Goal: Task Accomplishment & Management: Complete application form

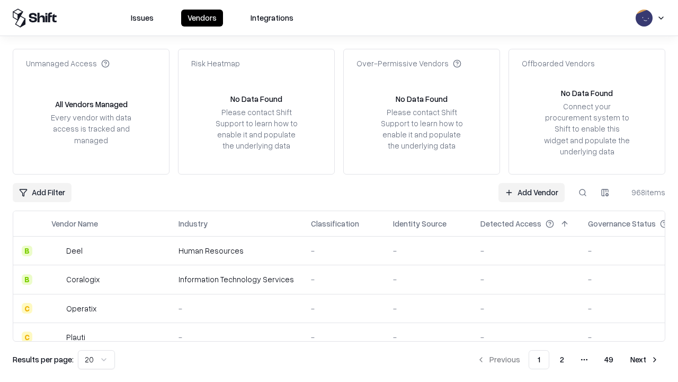
click at [532, 192] on link "Add Vendor" at bounding box center [532, 192] width 66 height 19
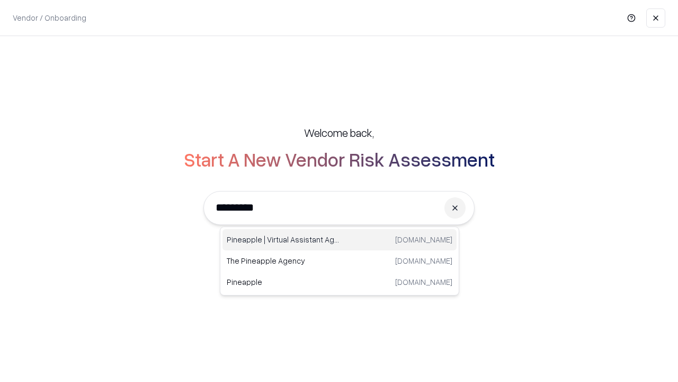
click at [340, 240] on div "Pineapple | Virtual Assistant Agency trypineapple.com" at bounding box center [340, 239] width 234 height 21
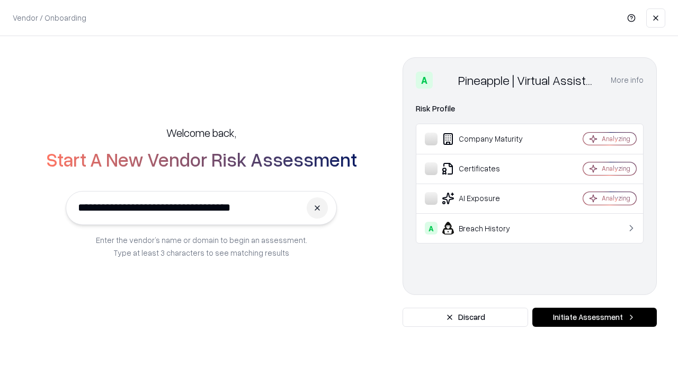
type input "**********"
click at [595, 317] on button "Initiate Assessment" at bounding box center [595, 316] width 125 height 19
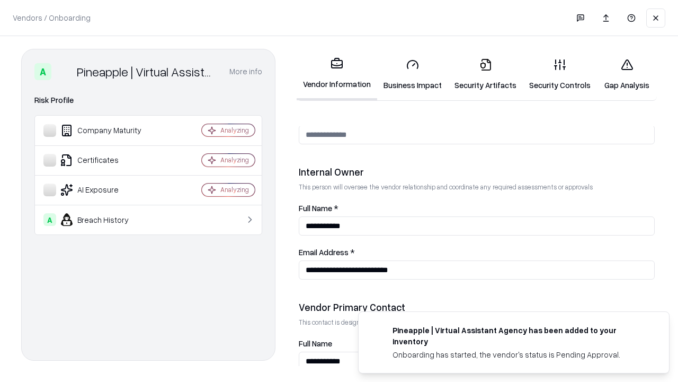
scroll to position [549, 0]
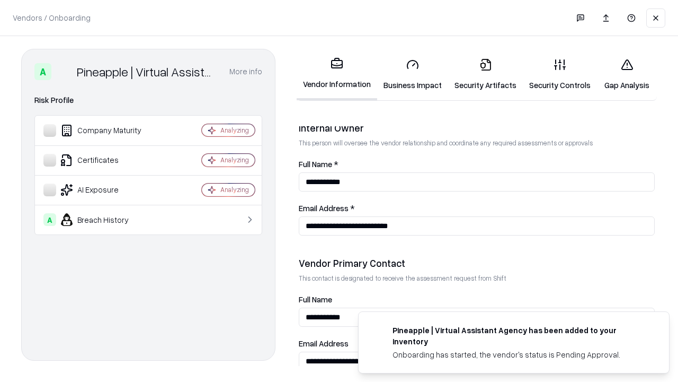
click at [413, 74] on link "Business Impact" at bounding box center [412, 74] width 71 height 49
click at [486, 74] on link "Security Artifacts" at bounding box center [485, 74] width 75 height 49
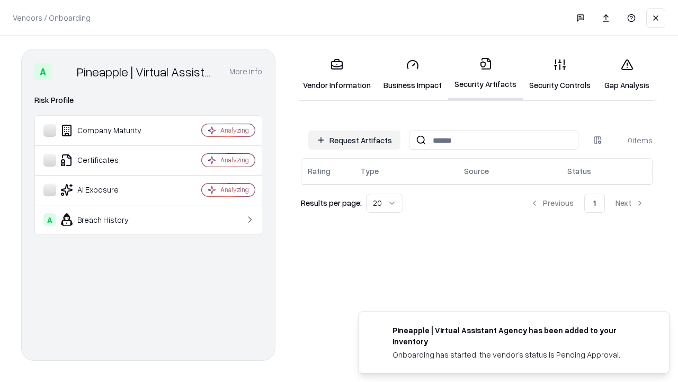
click at [355, 140] on button "Request Artifacts" at bounding box center [354, 139] width 92 height 19
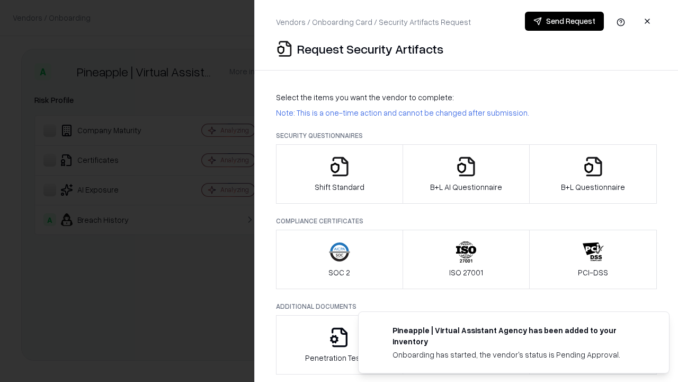
click at [339, 174] on icon "button" at bounding box center [339, 166] width 21 height 21
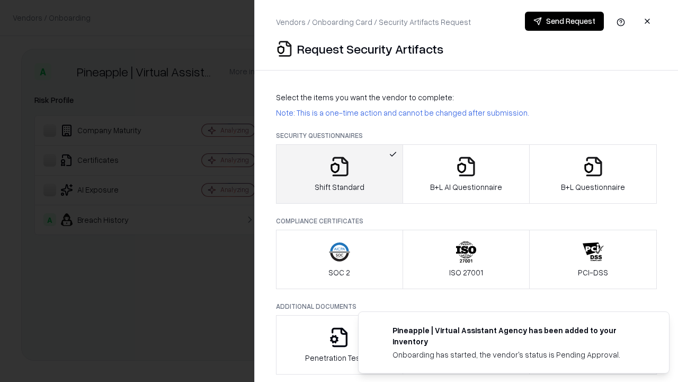
click at [564, 21] on button "Send Request" at bounding box center [564, 21] width 79 height 19
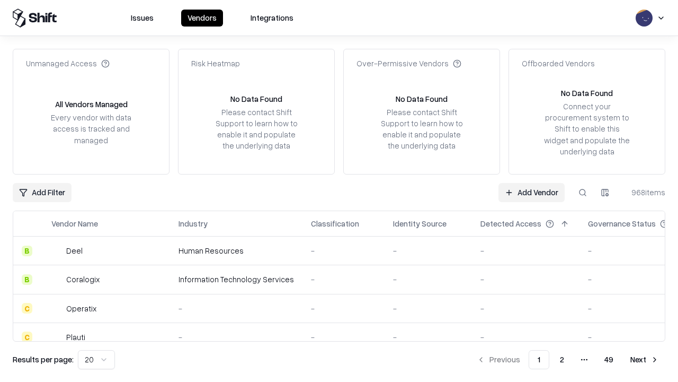
click at [583, 192] on button at bounding box center [583, 192] width 19 height 19
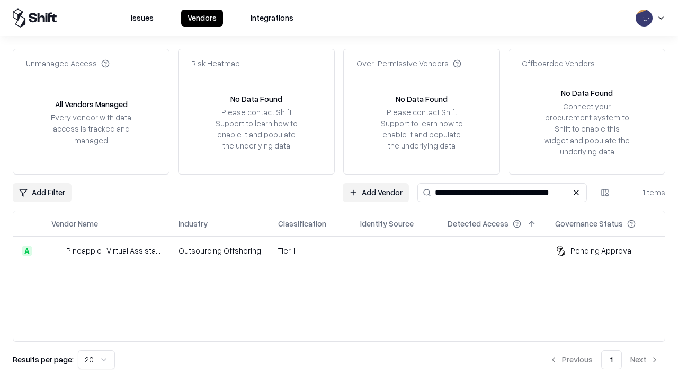
type input "**********"
click at [346, 250] on td "Tier 1" at bounding box center [311, 250] width 82 height 29
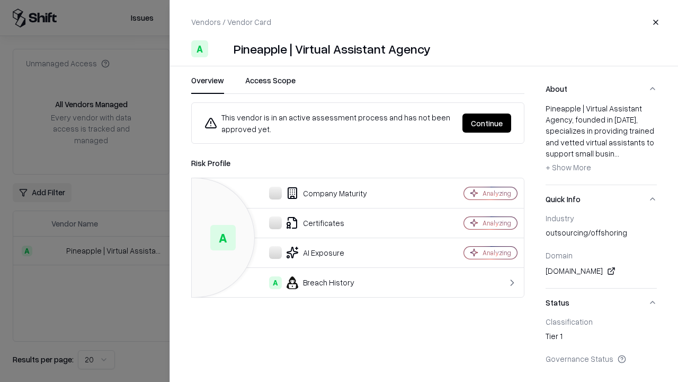
click at [487, 123] on button "Continue" at bounding box center [487, 122] width 49 height 19
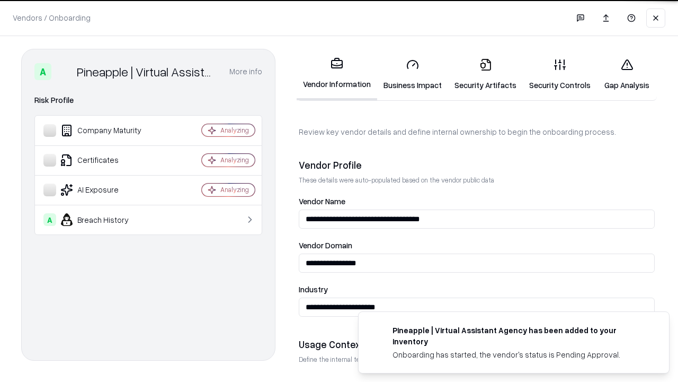
click at [486, 74] on link "Security Artifacts" at bounding box center [485, 74] width 75 height 49
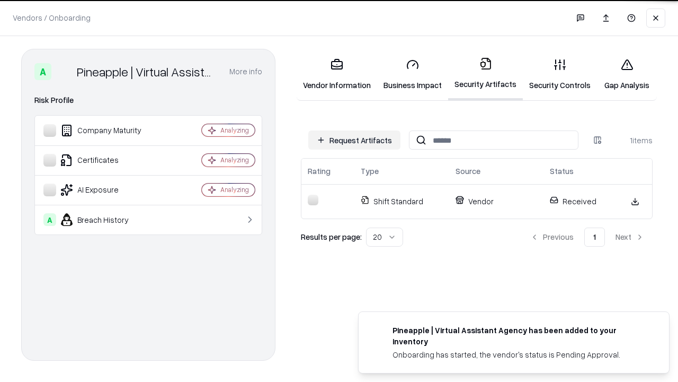
click at [627, 74] on link "Gap Analysis" at bounding box center [627, 74] width 60 height 49
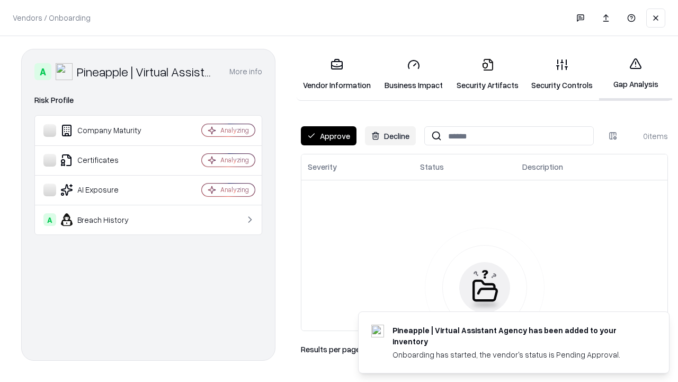
click at [329, 136] on button "Approve" at bounding box center [329, 135] width 56 height 19
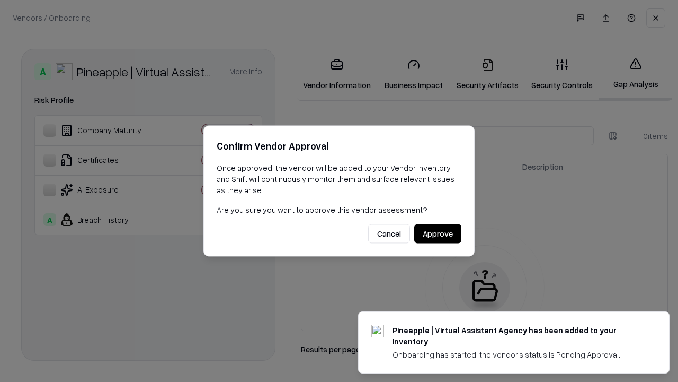
click at [438, 233] on button "Approve" at bounding box center [437, 233] width 47 height 19
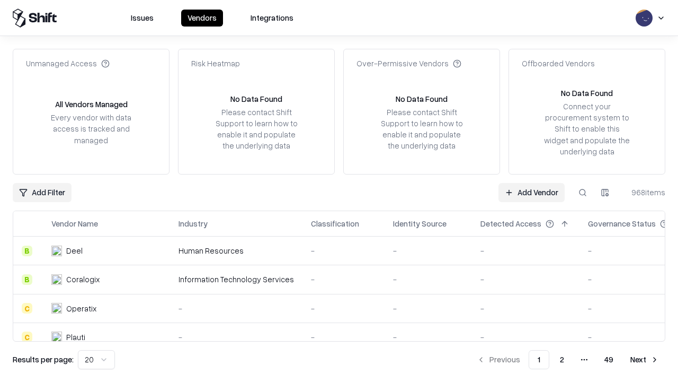
type input "**********"
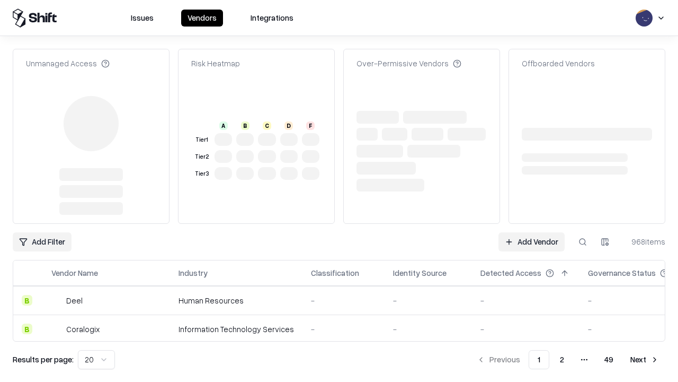
click at [532, 232] on link "Add Vendor" at bounding box center [532, 241] width 66 height 19
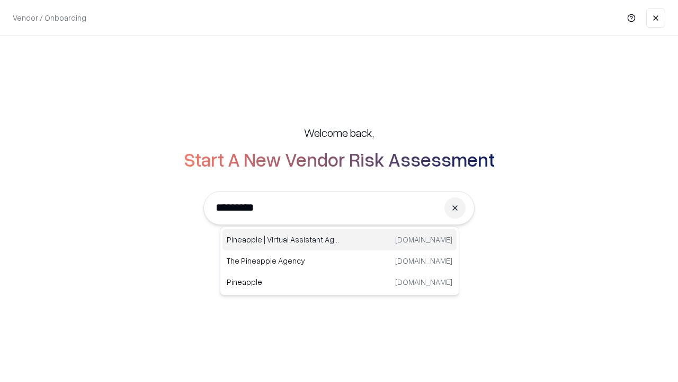
click at [340, 240] on div "Pineapple | Virtual Assistant Agency trypineapple.com" at bounding box center [340, 239] width 234 height 21
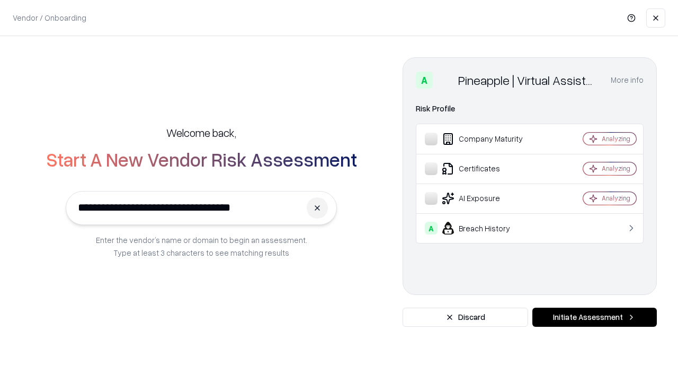
type input "**********"
click at [595, 317] on button "Initiate Assessment" at bounding box center [595, 316] width 125 height 19
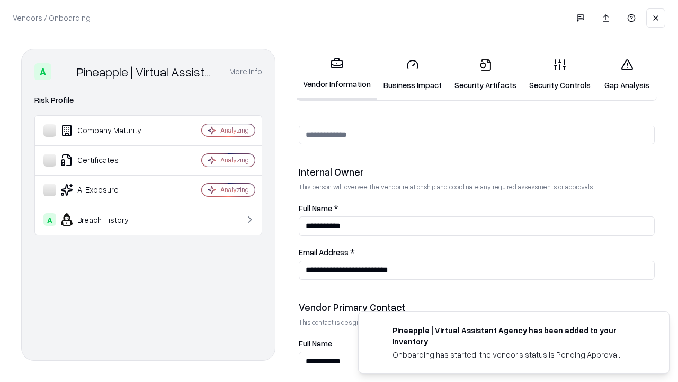
scroll to position [549, 0]
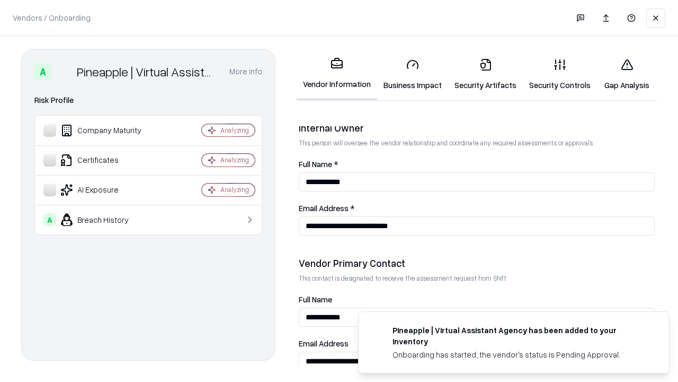
click at [627, 74] on link "Gap Analysis" at bounding box center [627, 74] width 60 height 49
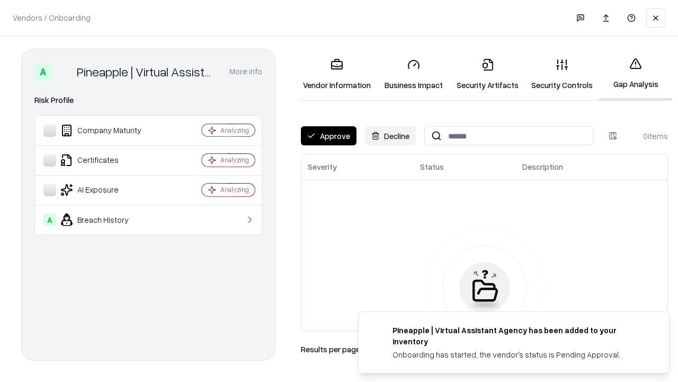
click at [329, 136] on button "Approve" at bounding box center [329, 135] width 56 height 19
